Goal: Information Seeking & Learning: Learn about a topic

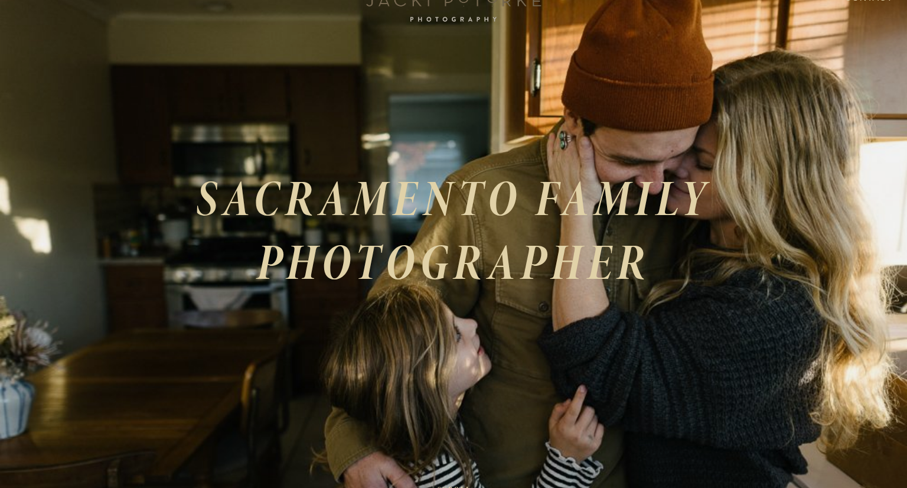
scroll to position [86, 0]
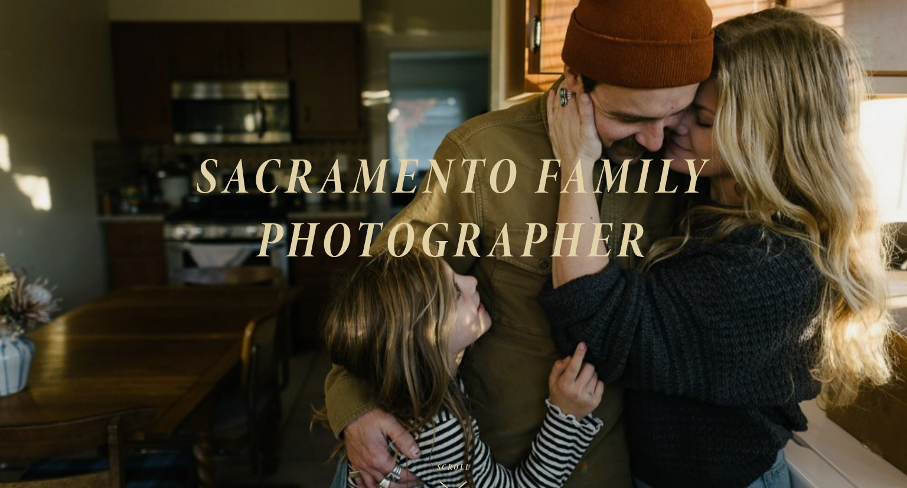
click at [292, 138] on div "SACRAMENTO FAMILY PHOTOGRAPHER" at bounding box center [453, 253] width 907 height 500
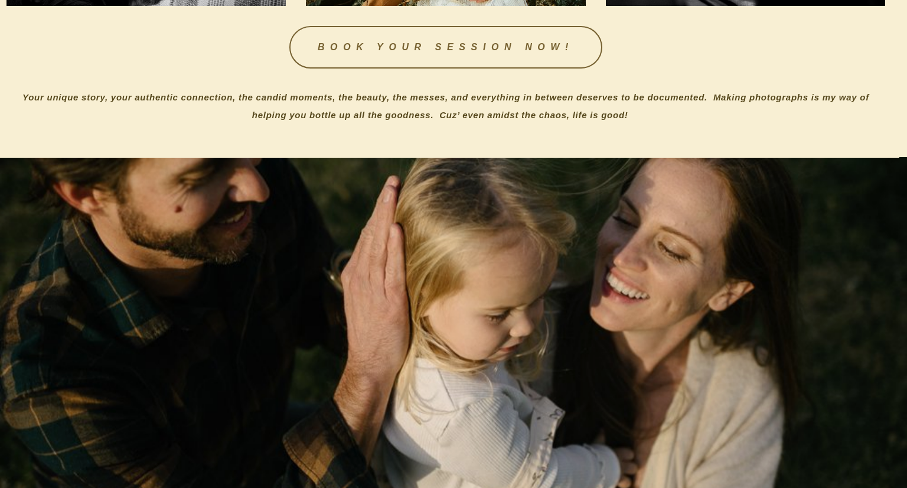
scroll to position [987, 9]
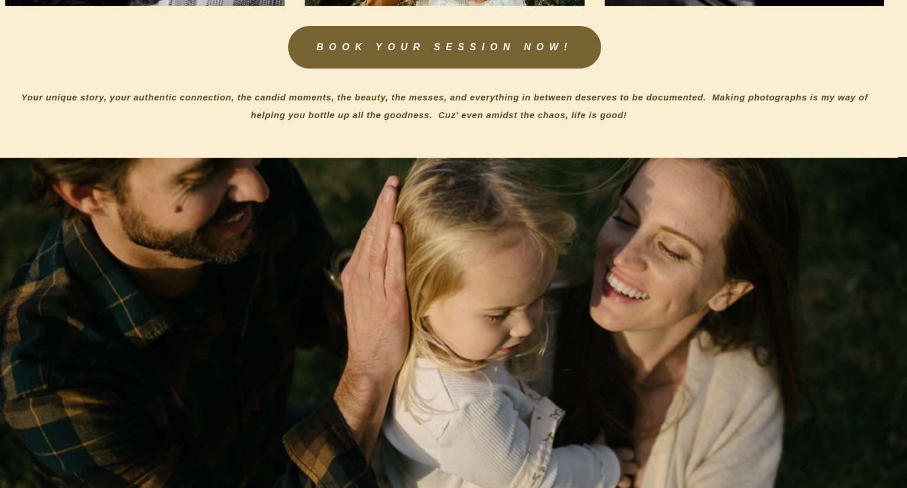
click at [376, 44] on link "BOOK YOUR SESSION NOW!" at bounding box center [444, 47] width 313 height 42
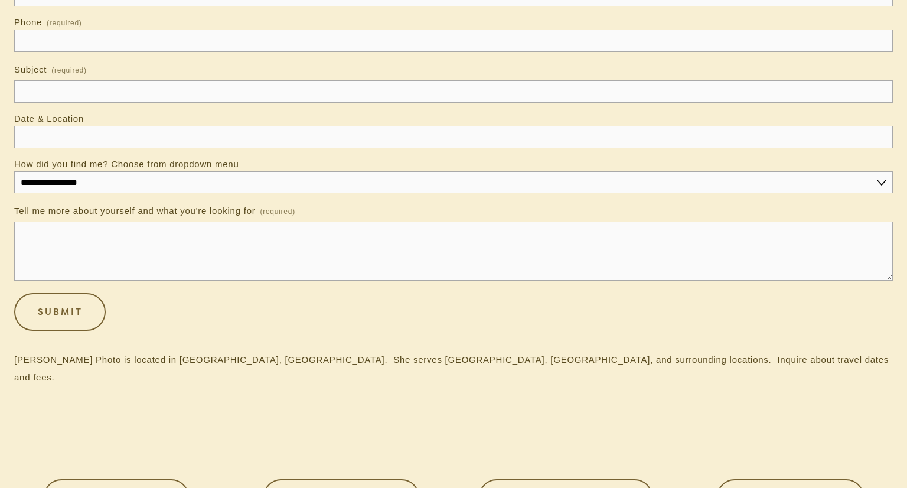
scroll to position [385, 0]
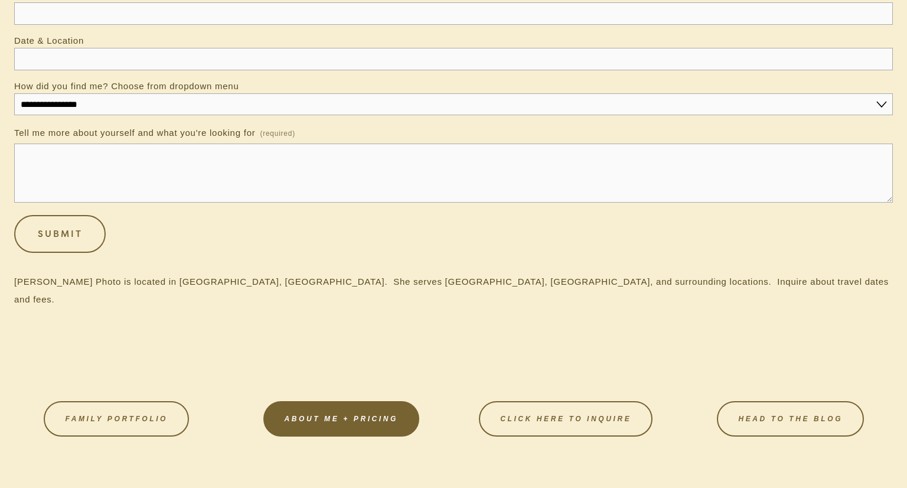
click at [338, 401] on link "About Me + Pricing" at bounding box center [341, 418] width 156 height 35
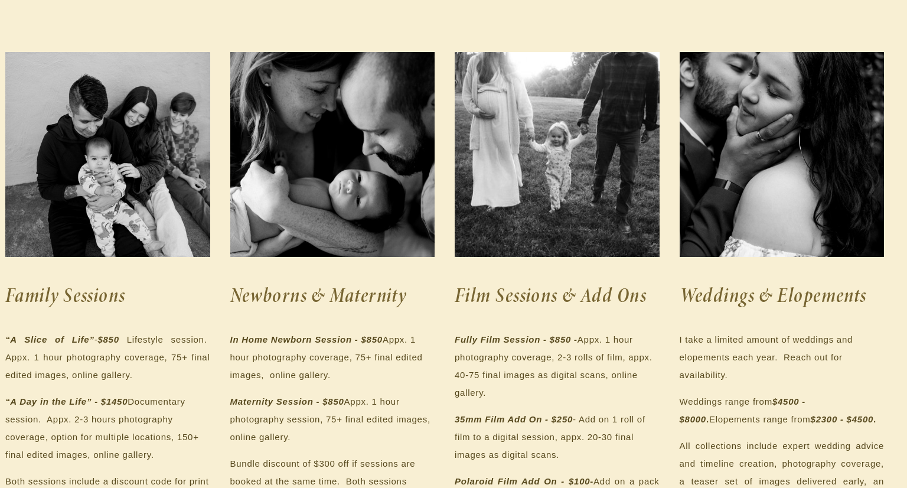
scroll to position [179, 9]
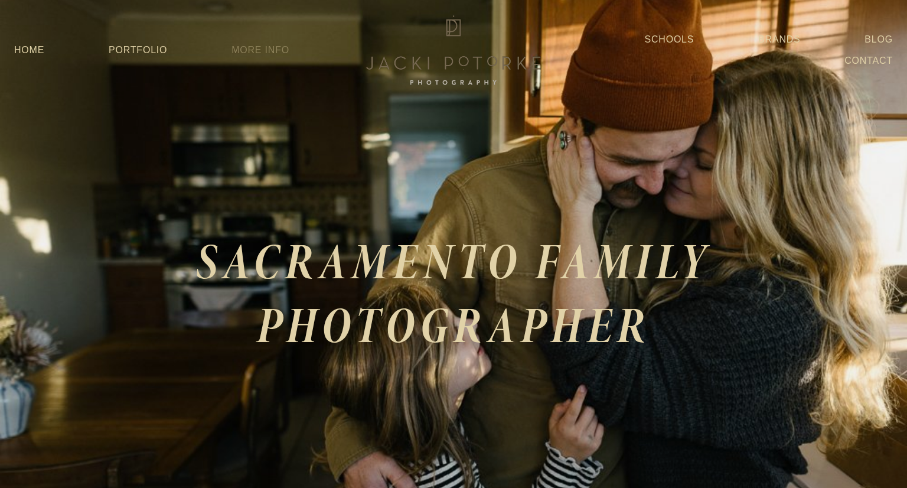
click at [254, 48] on link "More Info" at bounding box center [260, 50] width 58 height 21
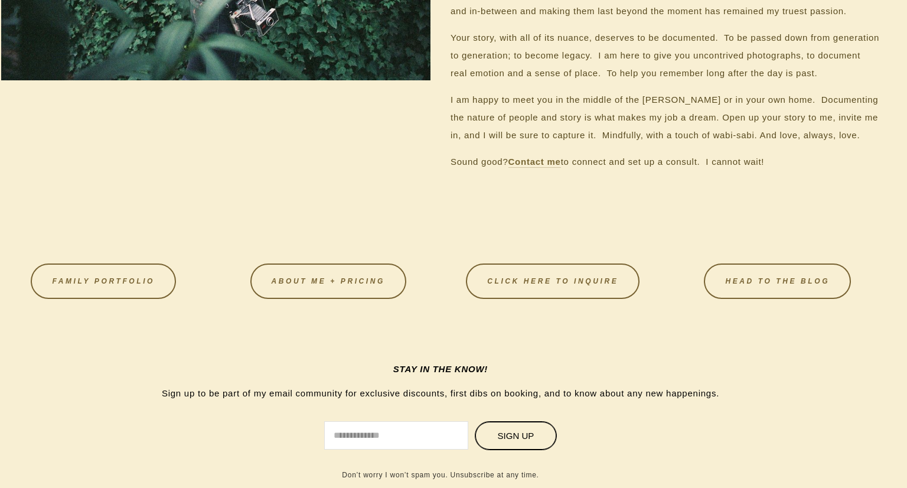
scroll to position [1218, 13]
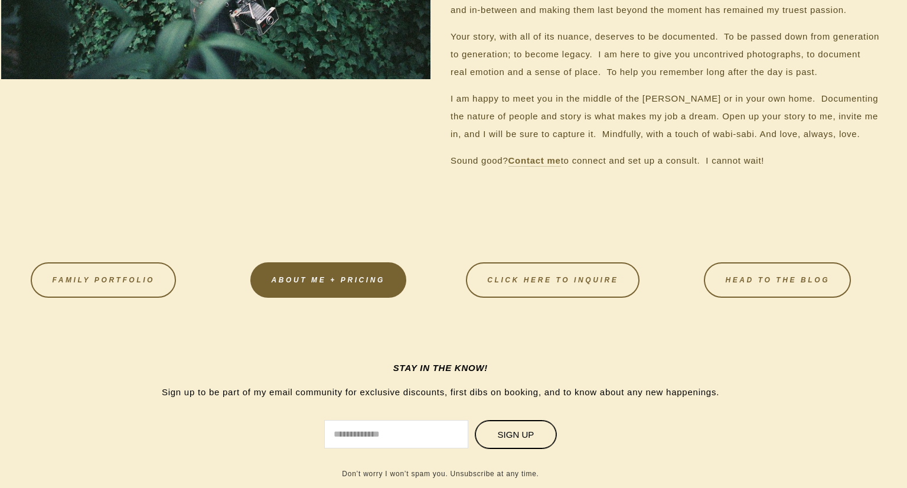
click at [288, 276] on link "About Me + Pricing" at bounding box center [328, 279] width 156 height 35
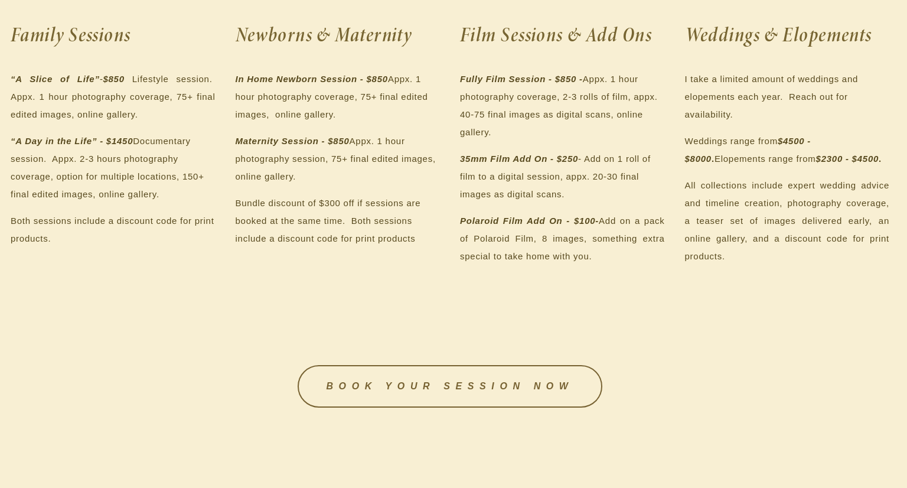
scroll to position [0, 4]
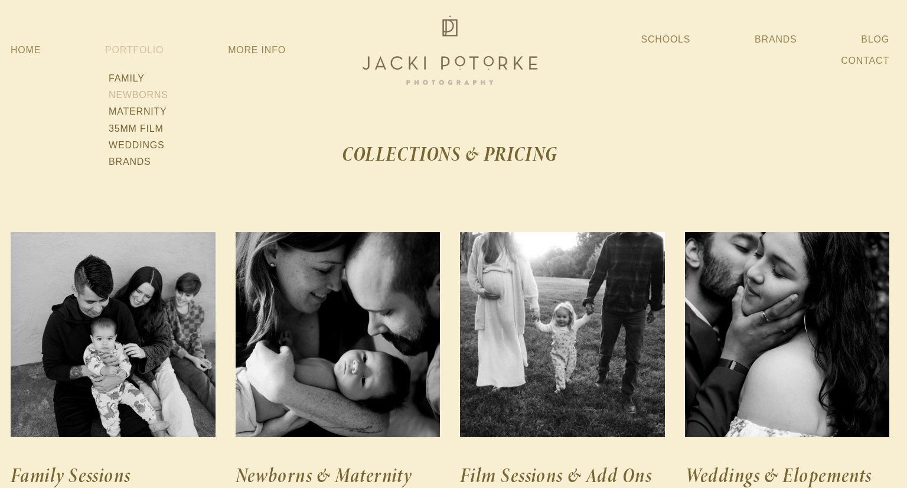
click at [130, 99] on link "Newborns" at bounding box center [138, 95] width 67 height 17
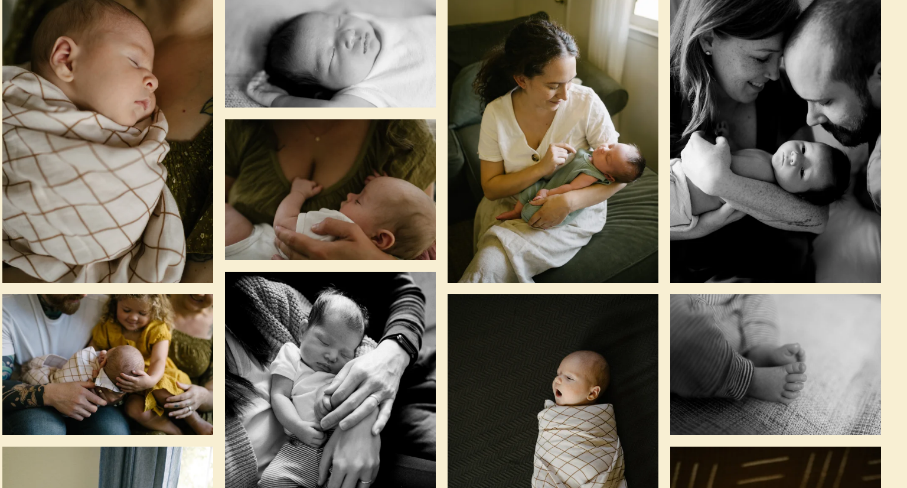
scroll to position [0, 12]
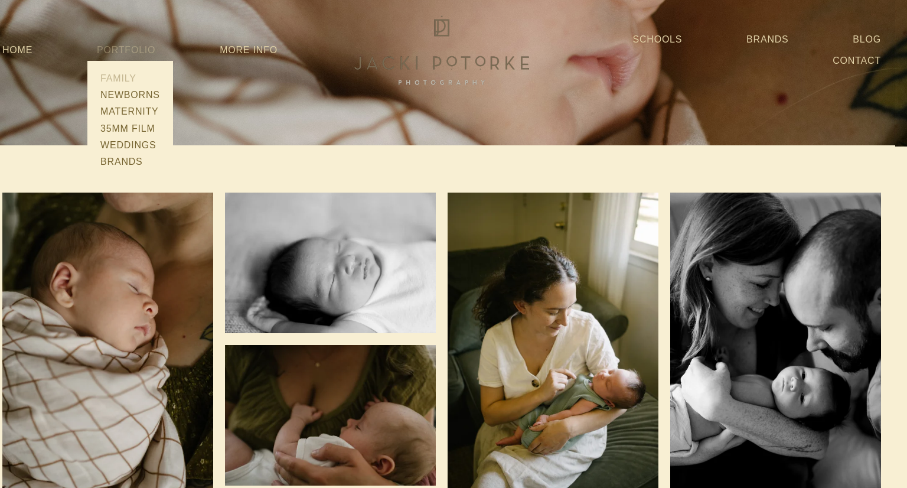
click at [125, 81] on link "Family" at bounding box center [130, 78] width 67 height 17
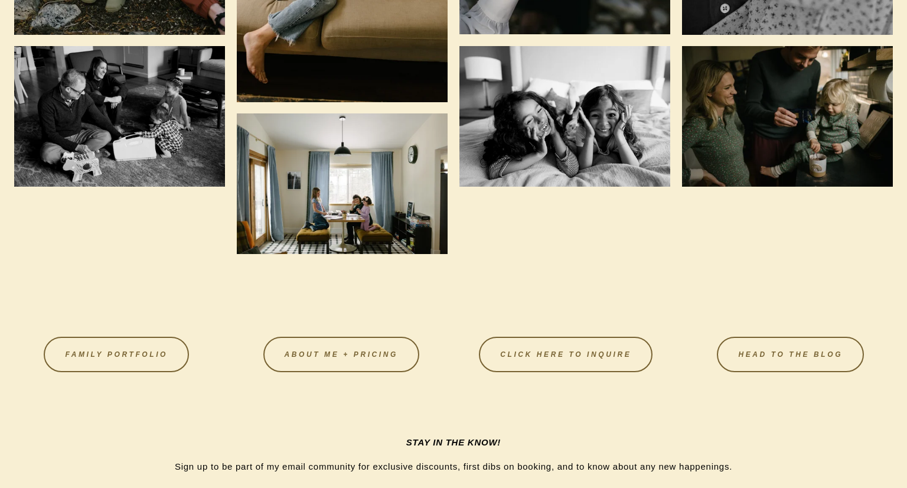
scroll to position [3130, 0]
